Goal: Transaction & Acquisition: Purchase product/service

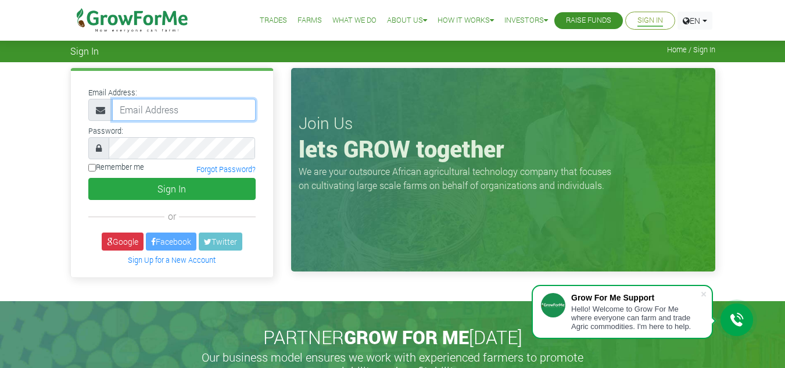
click at [164, 109] on input "email" at bounding box center [184, 110] width 144 height 22
type input "[PERSON_NAME][EMAIL_ADDRESS][DOMAIN_NAME]"
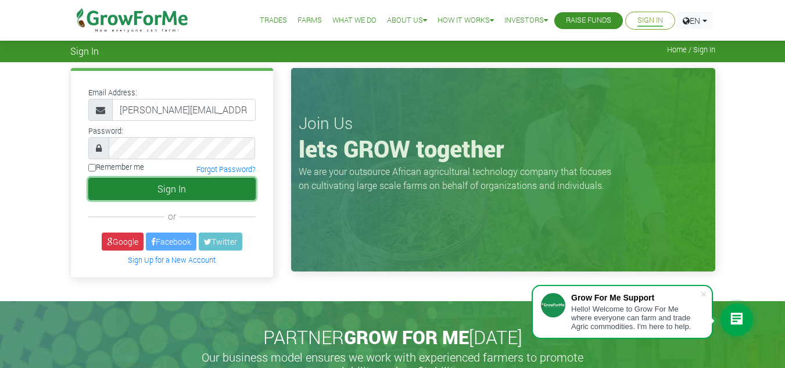
click at [205, 167] on button "Sign In" at bounding box center [171, 189] width 167 height 22
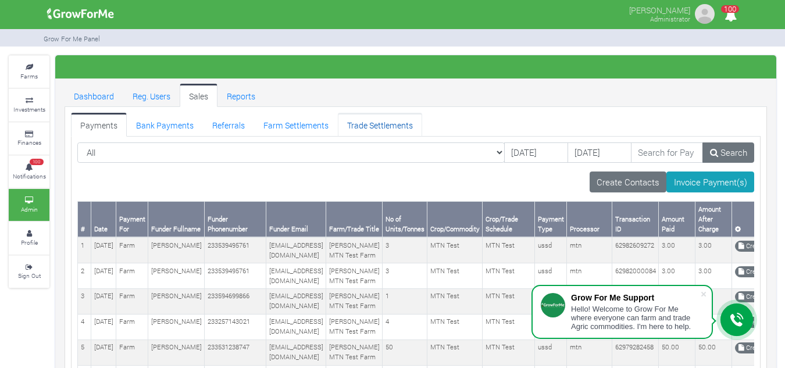
click at [374, 126] on link "Trade Settlements" at bounding box center [380, 124] width 84 height 23
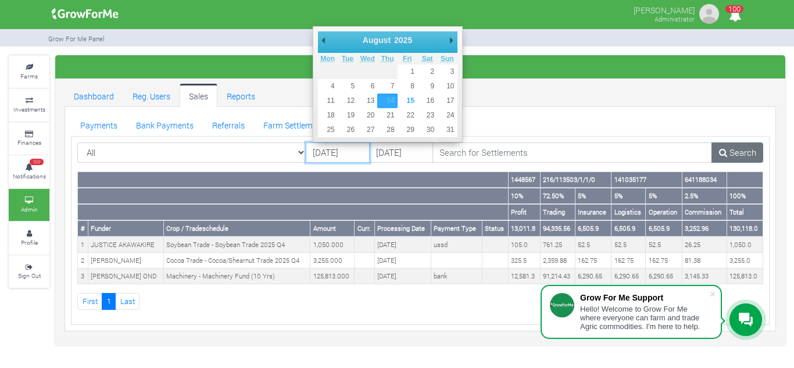
click at [327, 152] on input "[DATE]" at bounding box center [338, 152] width 64 height 21
type input "01/08/2025"
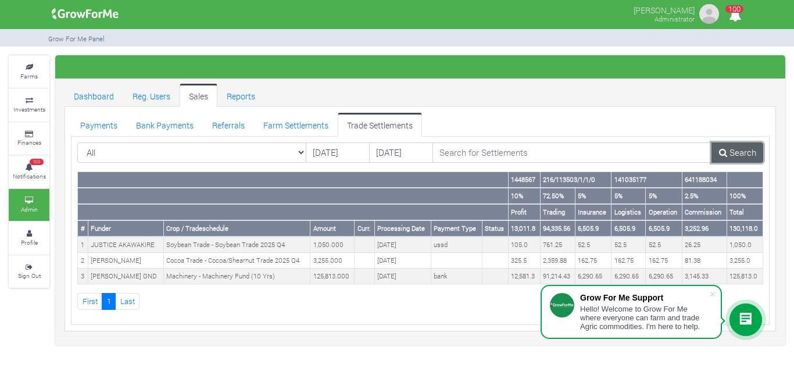
click at [732, 157] on link "Search" at bounding box center [737, 152] width 52 height 21
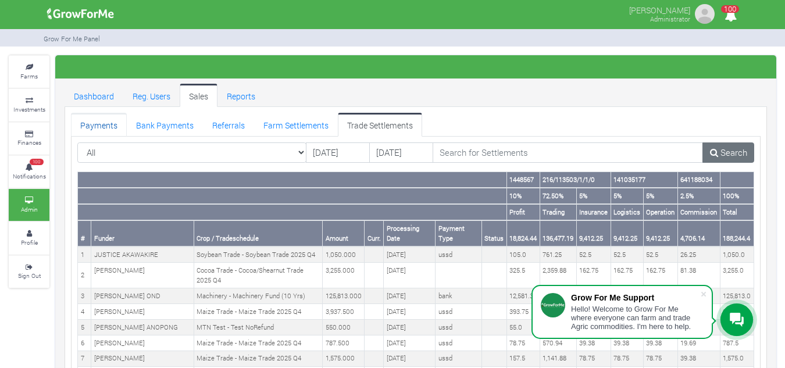
click at [113, 120] on link "Payments" at bounding box center [99, 124] width 56 height 23
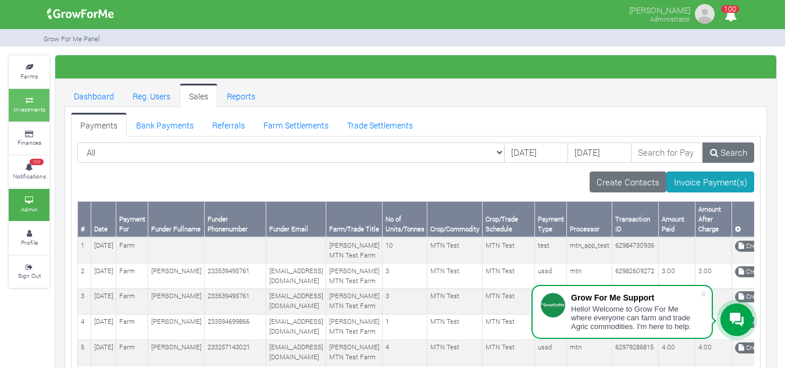
click at [37, 112] on small "Investments" at bounding box center [29, 109] width 32 height 8
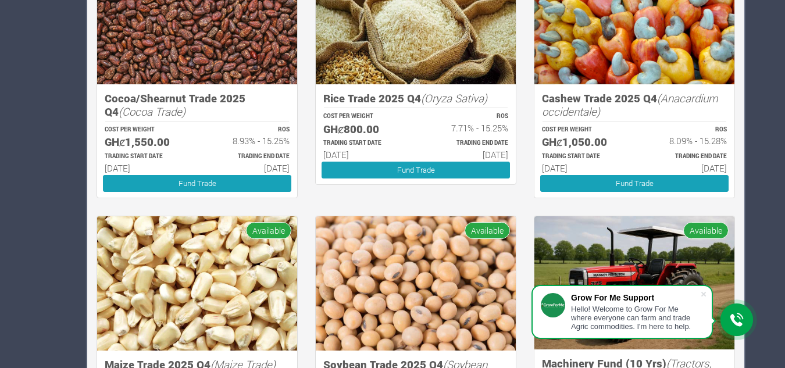
scroll to position [1030, 0]
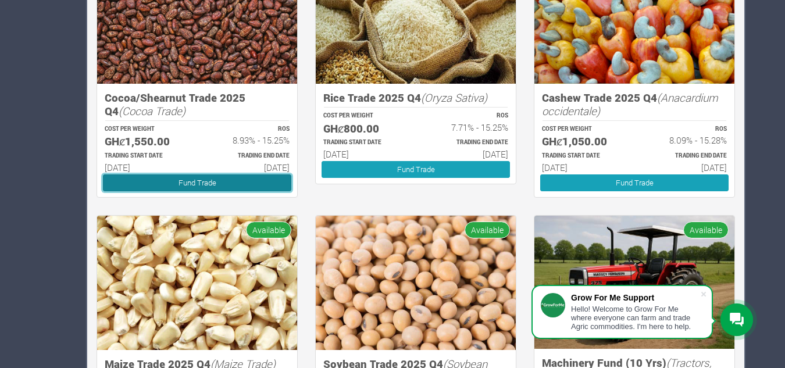
click at [184, 181] on link "Fund Trade" at bounding box center [197, 182] width 188 height 17
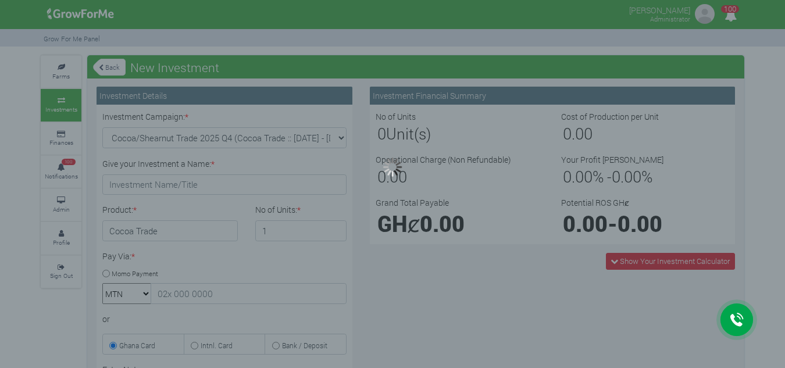
type input "1"
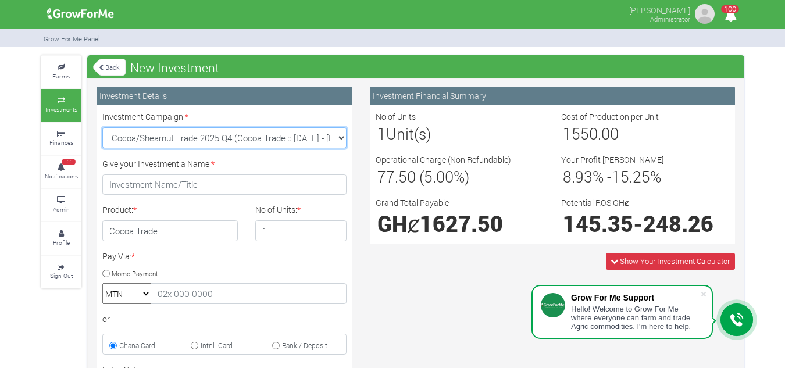
click at [340, 135] on select "Cocoa/Shearnut Trade 2025 Q4 (Cocoa Trade :: [DATE] - [DATE]) Maize Trade 2025 …" at bounding box center [224, 137] width 244 height 21
select select "44"
click at [102, 127] on select "Cocoa/Shearnut Trade 2025 Q4 (Cocoa Trade :: [DATE] - [DATE]) Maize Trade 2025 …" at bounding box center [224, 137] width 244 height 21
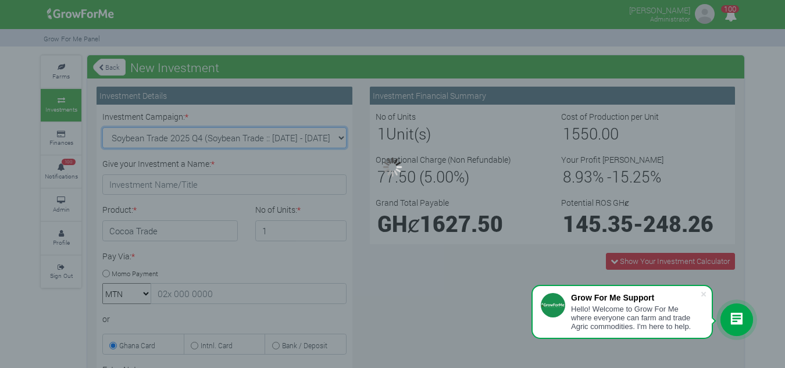
type input "1"
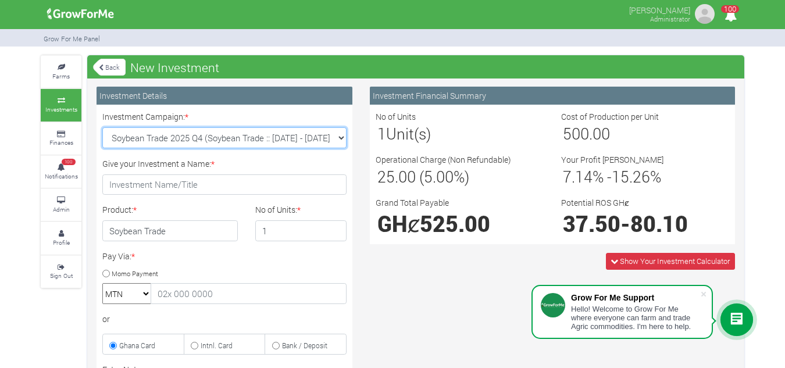
click at [341, 139] on select "Cocoa/Shearnut Trade 2025 Q4 (Cocoa Trade :: [DATE] - [DATE]) Maize Trade 2025 …" at bounding box center [224, 137] width 244 height 21
select select "47"
click at [102, 127] on select "Cocoa/Shearnut Trade 2025 Q4 (Cocoa Trade :: [DATE] - [DATE]) Maize Trade 2025 …" at bounding box center [224, 137] width 244 height 21
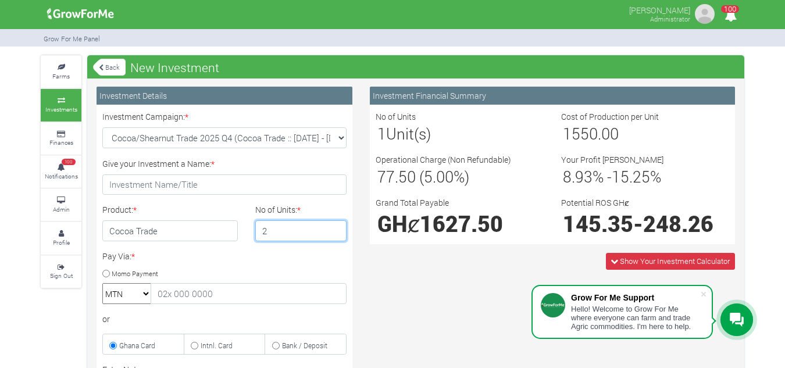
click at [332, 225] on input "2" at bounding box center [301, 230] width 92 height 21
click at [332, 225] on input "3" at bounding box center [301, 230] width 92 height 21
click at [332, 225] on input "4" at bounding box center [301, 230] width 92 height 21
click at [332, 225] on input "5" at bounding box center [301, 230] width 92 height 21
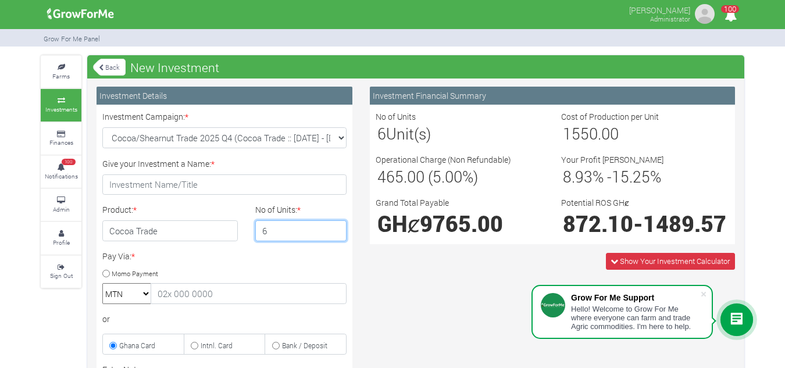
click at [332, 225] on input "6" at bounding box center [301, 230] width 92 height 21
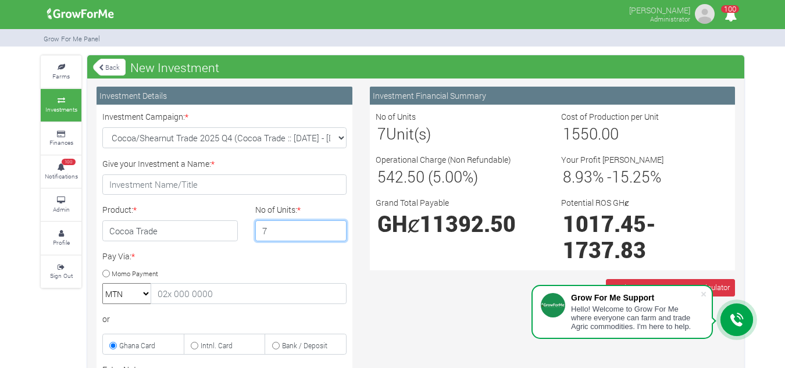
click at [332, 225] on input "7" at bounding box center [301, 230] width 92 height 21
click at [332, 225] on input "8" at bounding box center [301, 230] width 92 height 21
click at [332, 225] on input "9" at bounding box center [301, 230] width 92 height 21
type input "10"
click at [332, 225] on input "10" at bounding box center [301, 230] width 92 height 21
